Goal: Use online tool/utility: Use online tool/utility

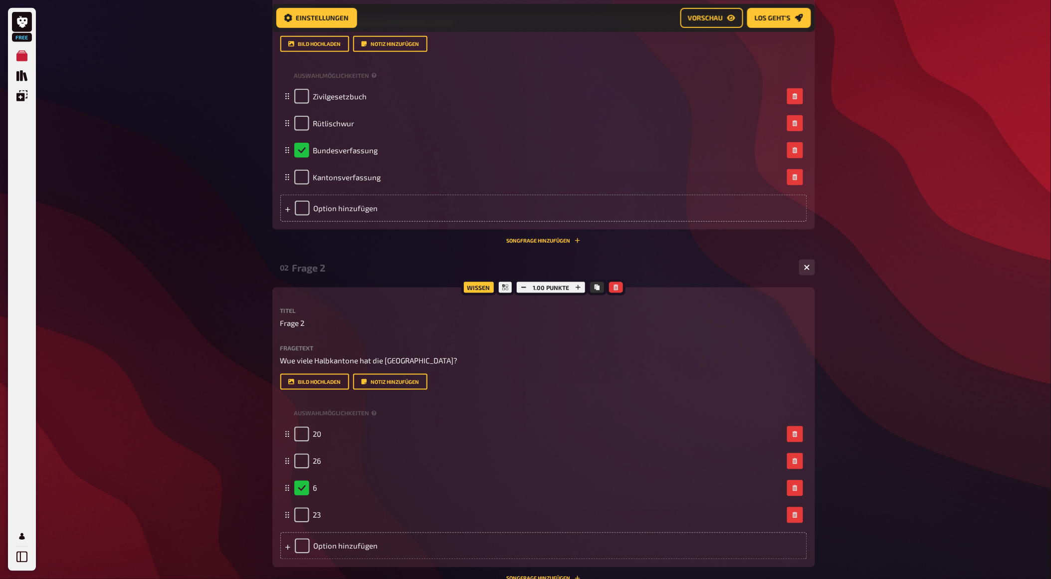
scroll to position [396, 0]
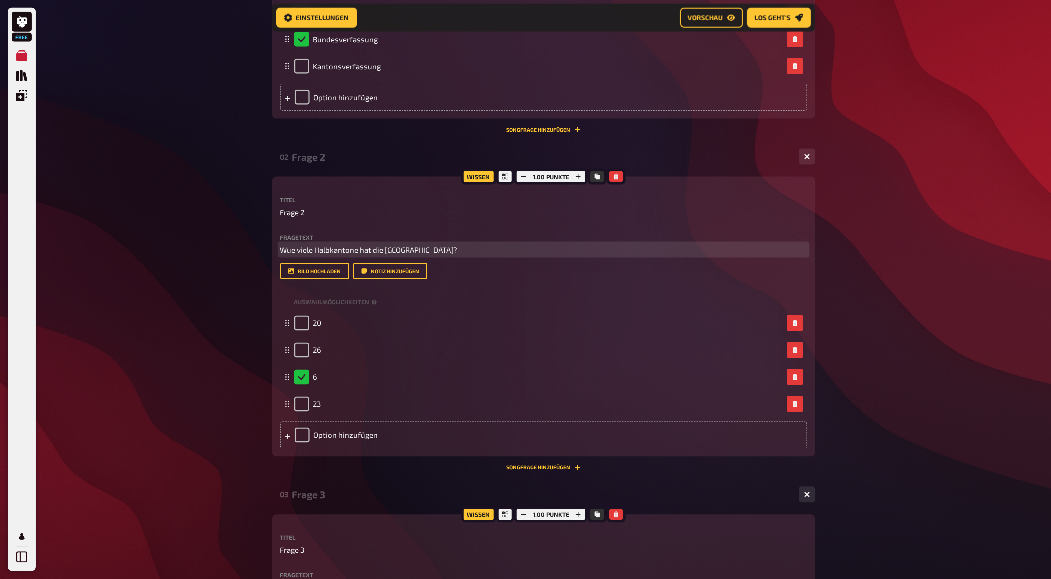
click at [288, 254] on span "Wue viele Halbkantone hat die [GEOGRAPHIC_DATA]?" at bounding box center [369, 249] width 178 height 9
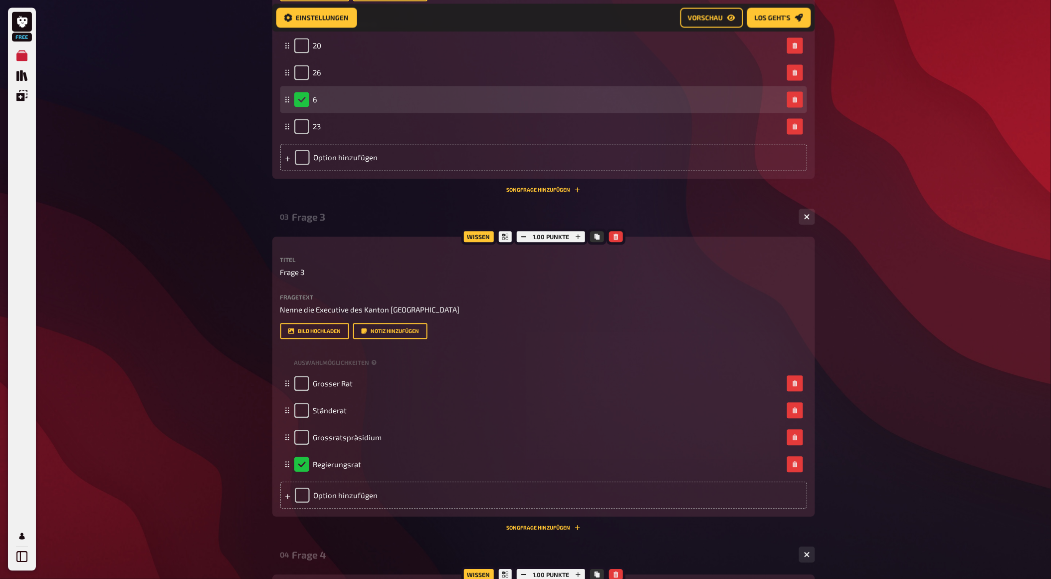
scroll to position [729, 0]
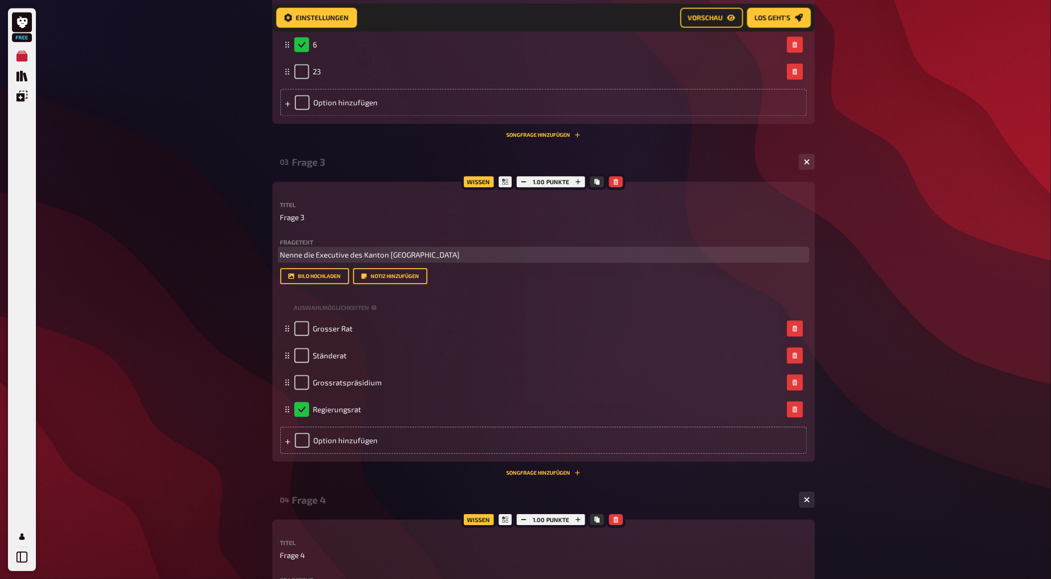
click at [332, 259] on span "Nenne die Executive des Kanton [GEOGRAPHIC_DATA]" at bounding box center [370, 254] width 180 height 9
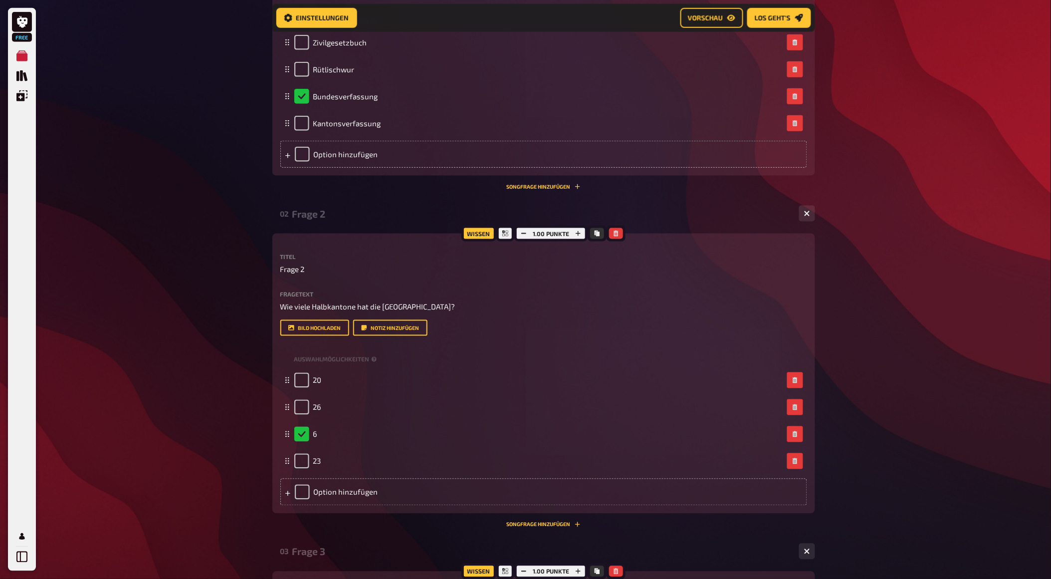
scroll to position [173, 0]
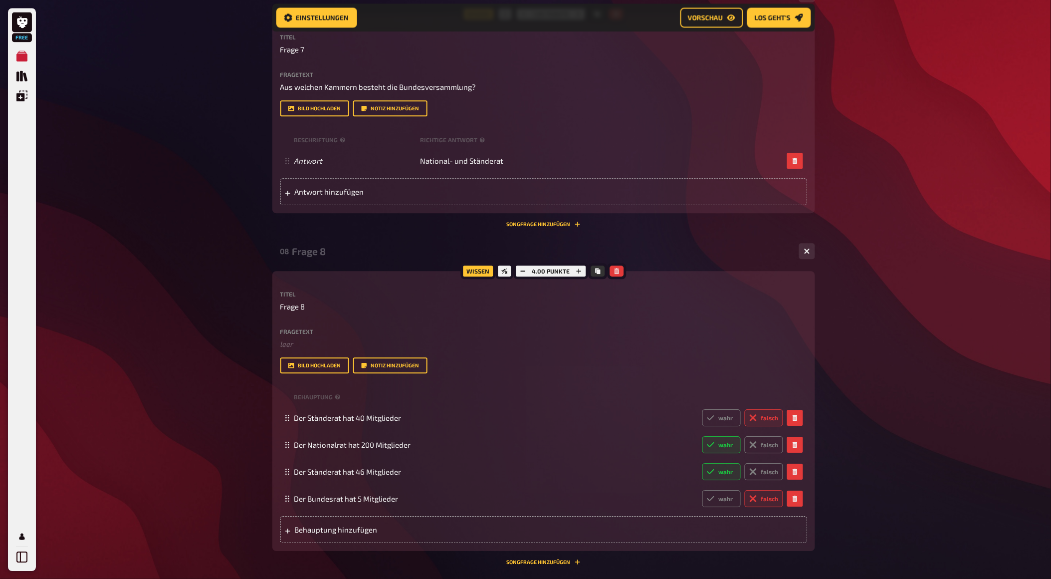
scroll to position [1946, 0]
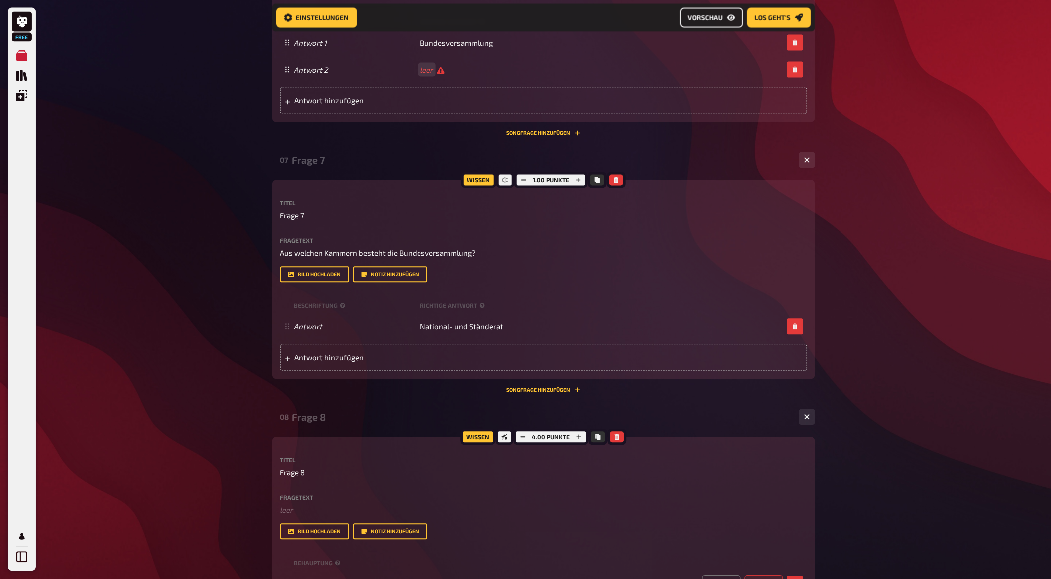
click at [696, 10] on link "Vorschau" at bounding box center [711, 18] width 63 height 20
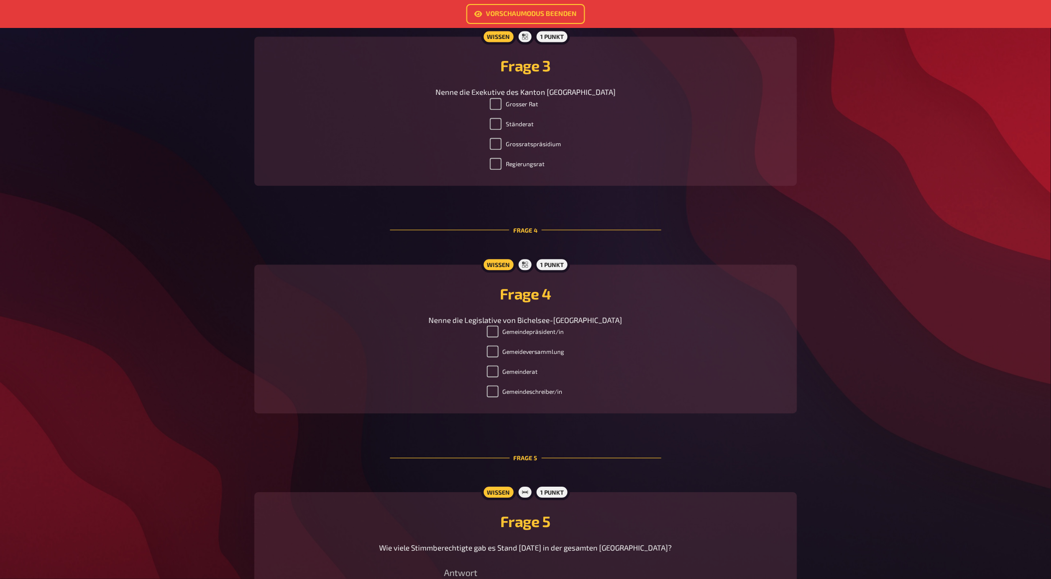
scroll to position [714, 0]
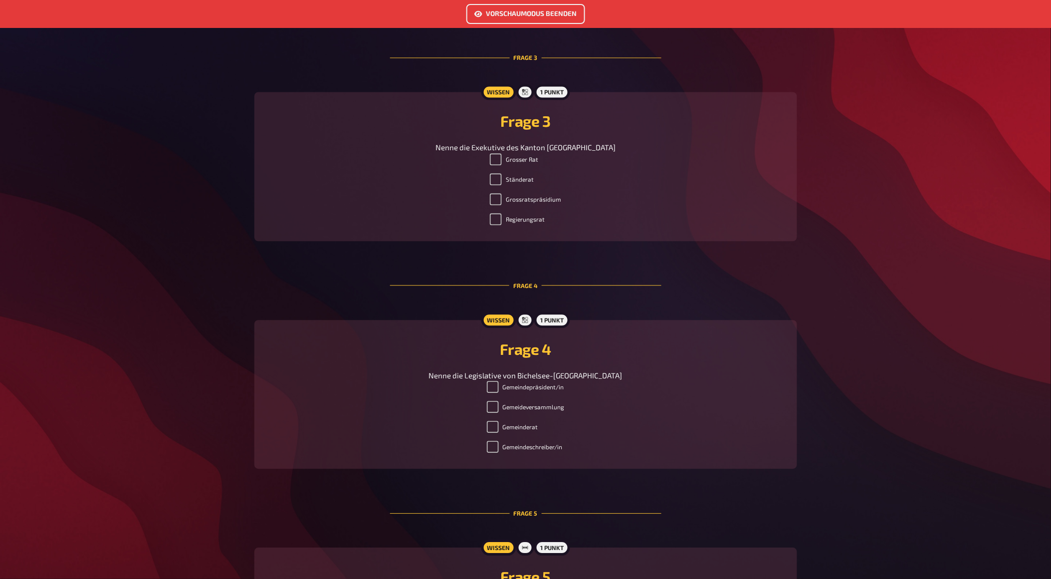
click at [488, 16] on link "Vorschaumodus beenden" at bounding box center [525, 14] width 119 height 20
